Goal: Task Accomplishment & Management: Manage account settings

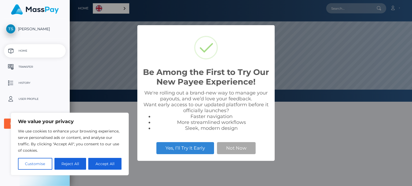
scroll to position [102, 342]
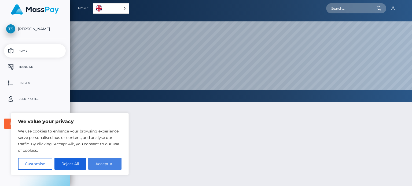
click at [111, 163] on button "Accept All" at bounding box center [104, 164] width 33 height 12
checkbox input "true"
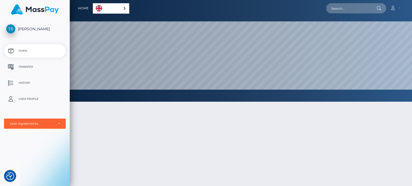
drag, startPoint x: 115, startPoint y: 14, endPoint x: 116, endPoint y: 5, distance: 8.6
click at [115, 13] on div "Home English Español 中文 (简体) Português (Brasil)" at bounding box center [103, 8] width 51 height 11
click at [116, 4] on link "English" at bounding box center [111, 8] width 36 height 10
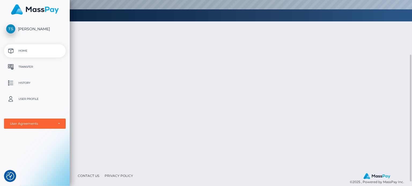
scroll to position [0, 0]
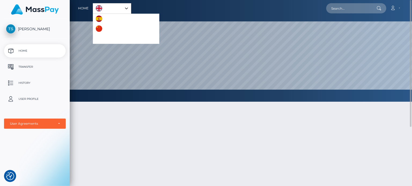
click at [176, 19] on div at bounding box center [241, 51] width 342 height 102
click at [34, 101] on p "User Profile" at bounding box center [34, 99] width 57 height 8
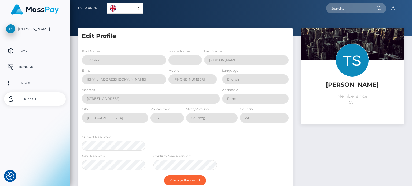
select select
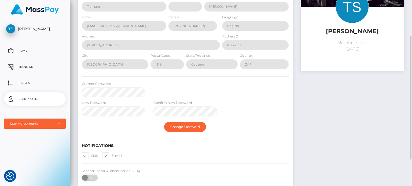
scroll to position [93, 0]
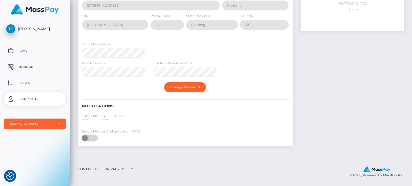
click at [28, 97] on p "User Profile" at bounding box center [34, 99] width 57 height 8
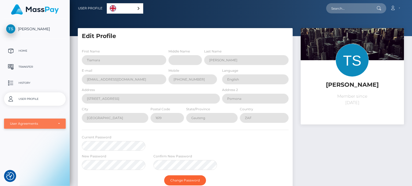
click at [35, 122] on div "User Agreements" at bounding box center [32, 124] width 44 height 4
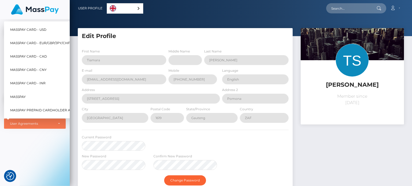
click at [29, 91] on link "MassPay" at bounding box center [53, 97] width 91 height 12
select select "6"
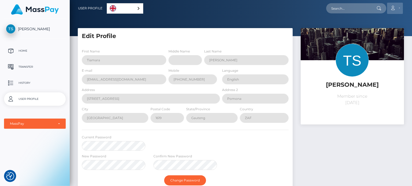
click at [394, 8] on icon at bounding box center [393, 8] width 6 height 4
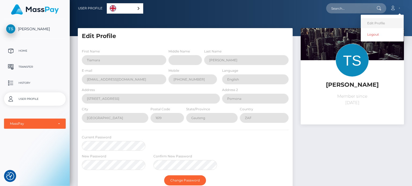
click at [380, 23] on link "Edit Profile" at bounding box center [381, 23] width 43 height 10
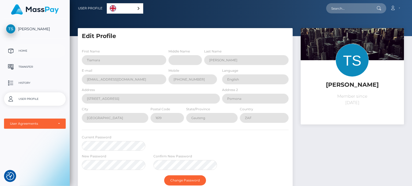
click at [31, 52] on p "Home" at bounding box center [34, 51] width 57 height 8
